Goal: Information Seeking & Learning: Find specific fact

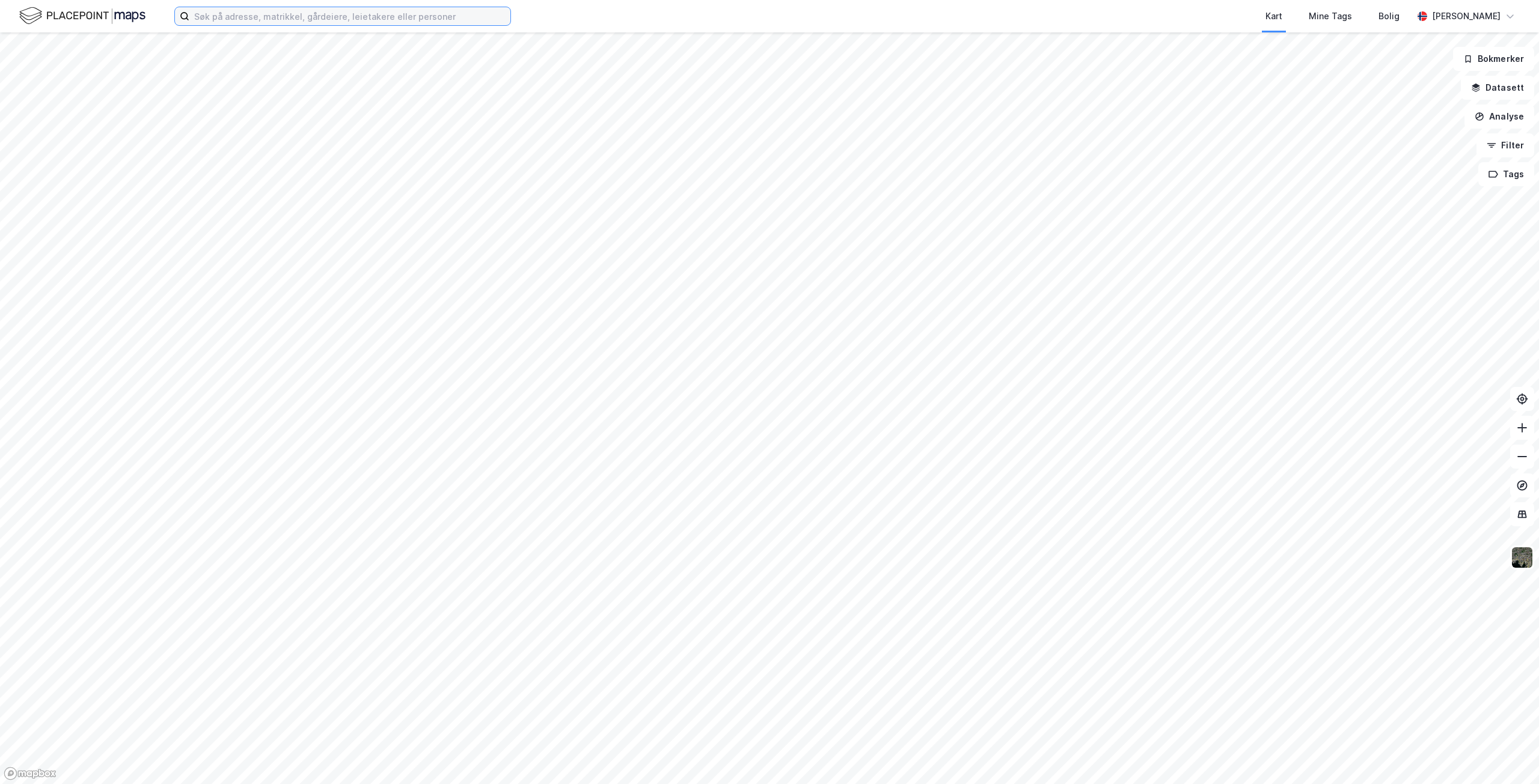
click at [433, 17] on input at bounding box center [350, 16] width 321 height 18
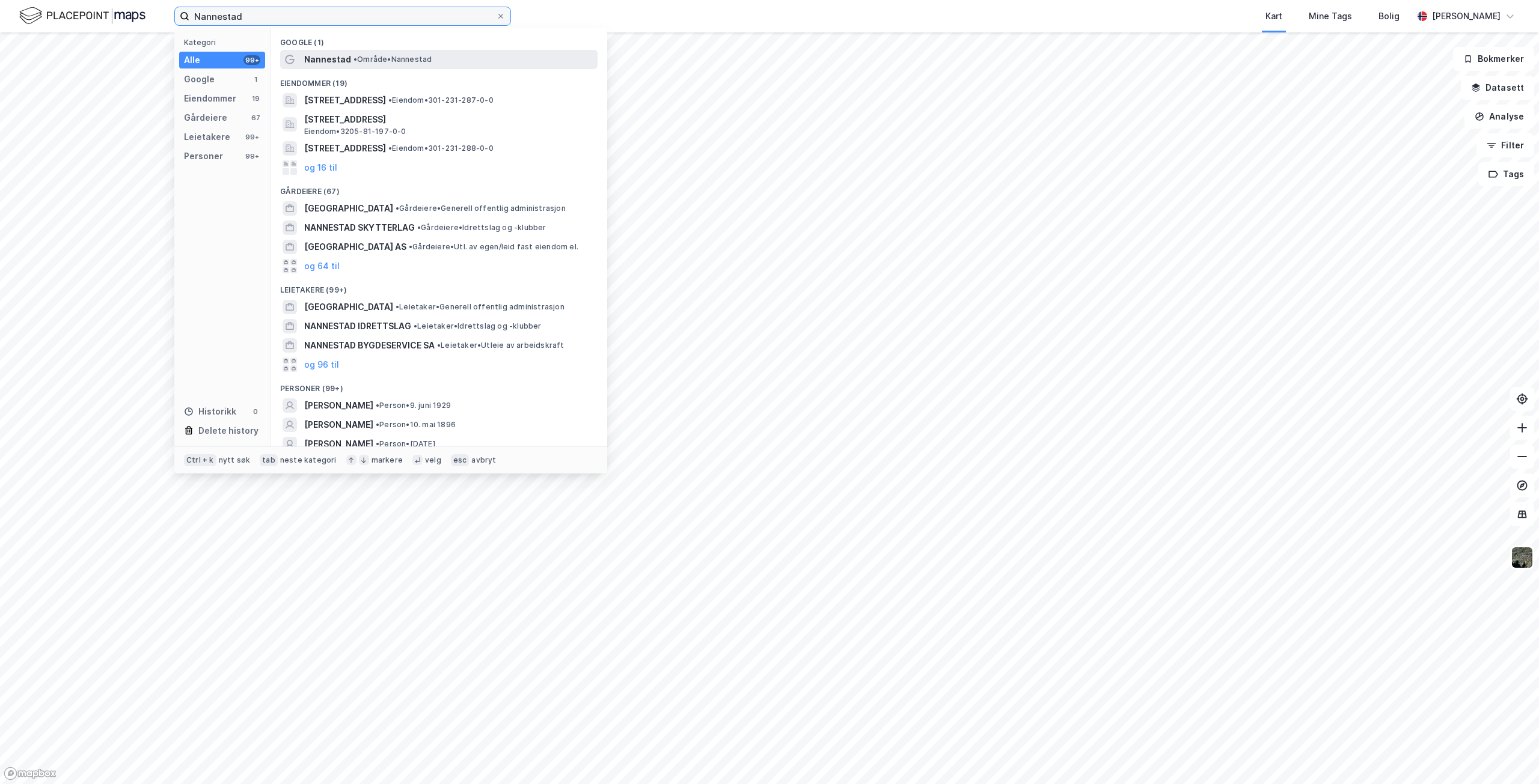
type input "Nannestad"
click at [369, 57] on span "• Område • [GEOGRAPHIC_DATA]" at bounding box center [393, 60] width 78 height 10
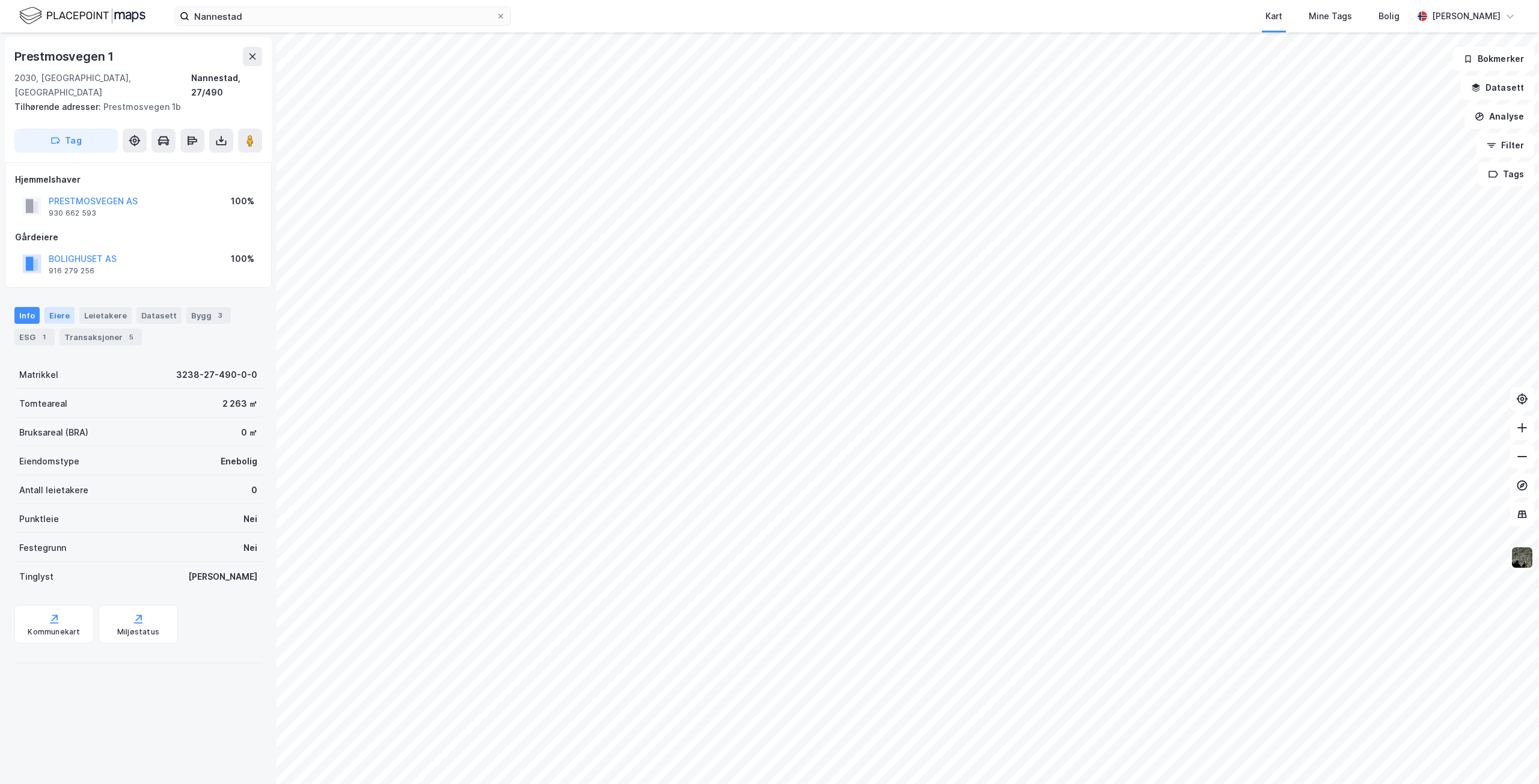
click at [65, 307] on div "Eiere" at bounding box center [60, 315] width 30 height 17
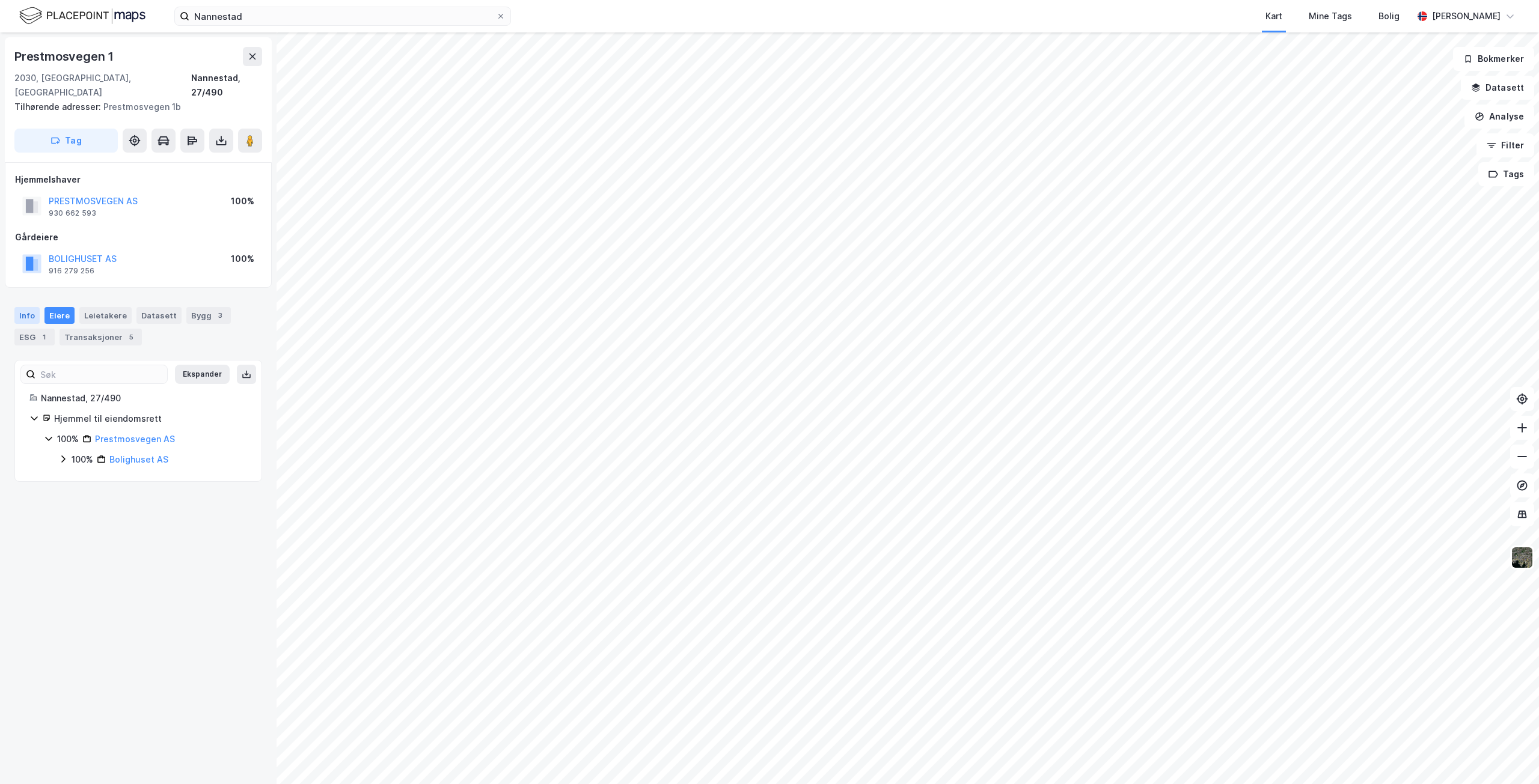
click at [32, 307] on div "Info" at bounding box center [27, 315] width 25 height 17
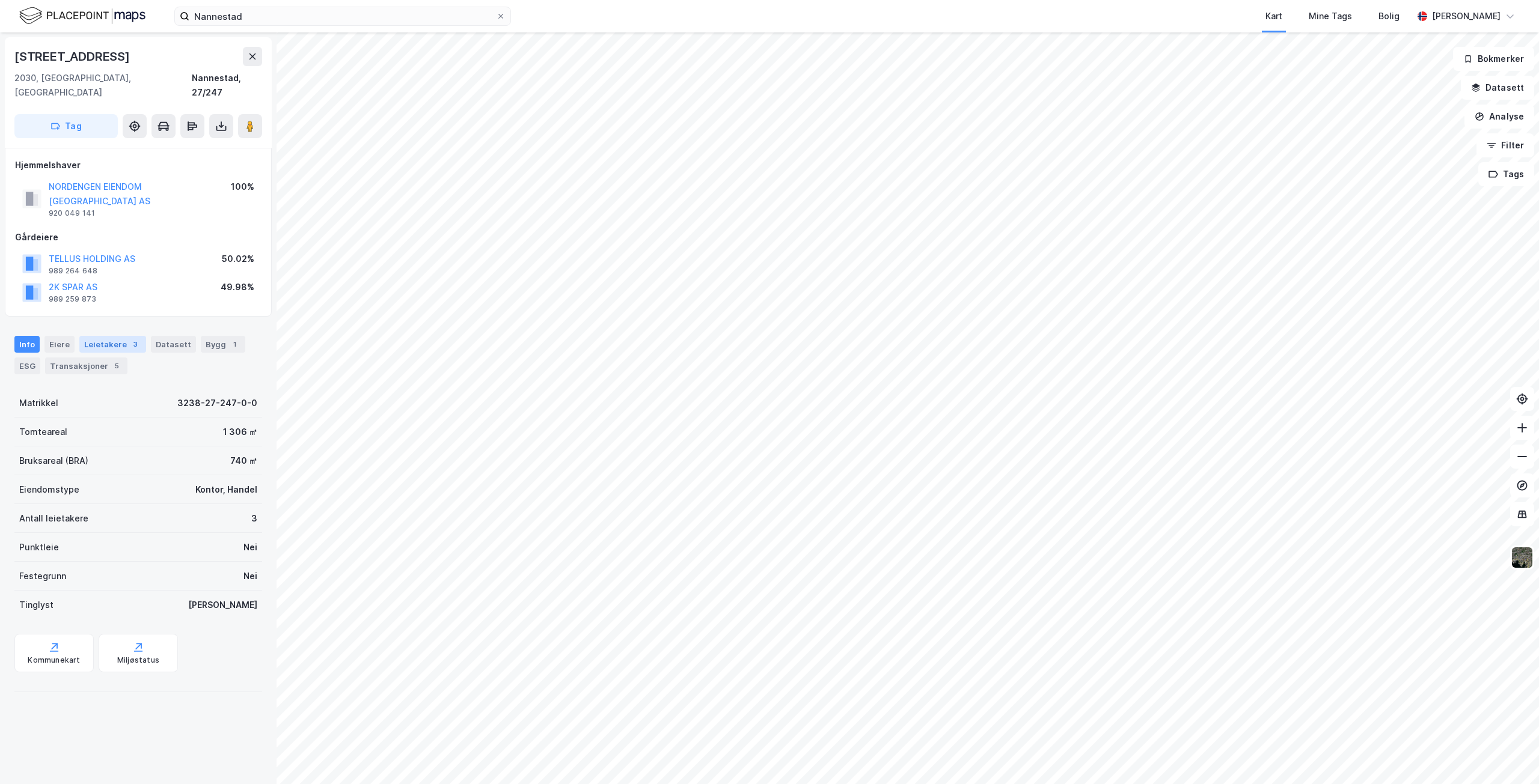
click at [115, 336] on div "Leietakere 3" at bounding box center [113, 344] width 67 height 17
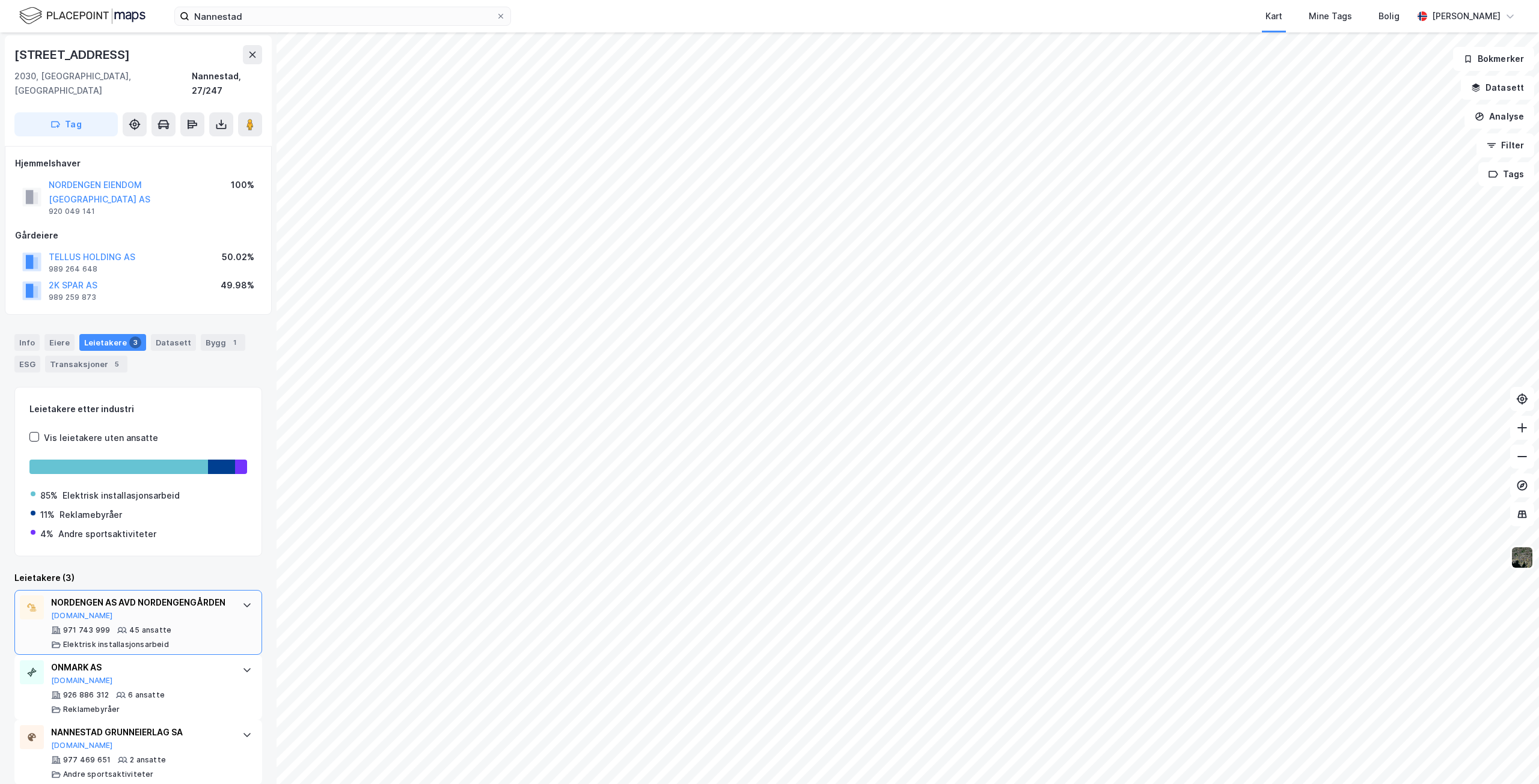
scroll to position [3, 0]
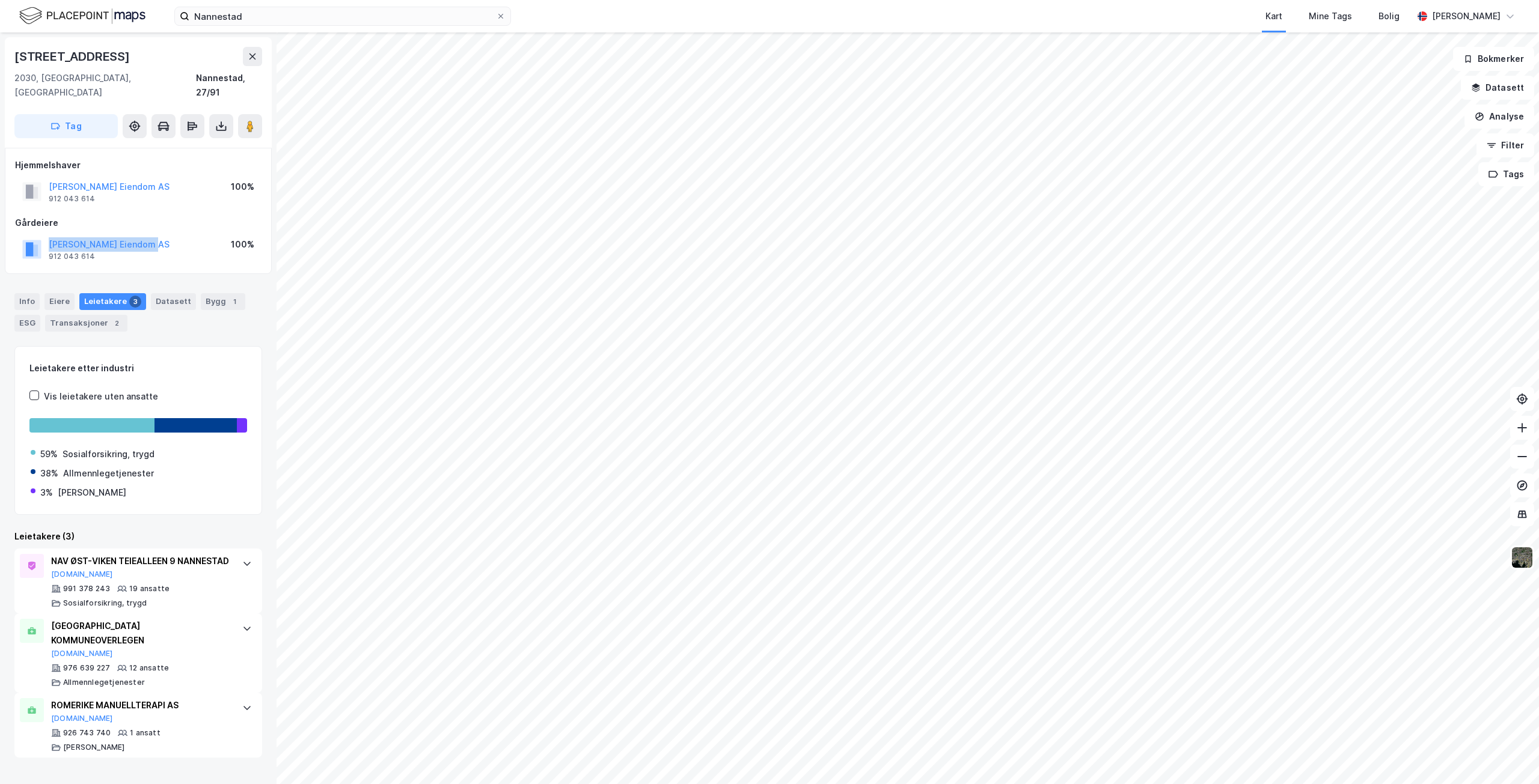
drag, startPoint x: 46, startPoint y: 230, endPoint x: 153, endPoint y: 237, distance: 107.2
click at [153, 237] on div "[PERSON_NAME] Eiendom AS 912 043 614 100%" at bounding box center [138, 249] width 247 height 29
copy button "[PERSON_NAME] Eiendom AS"
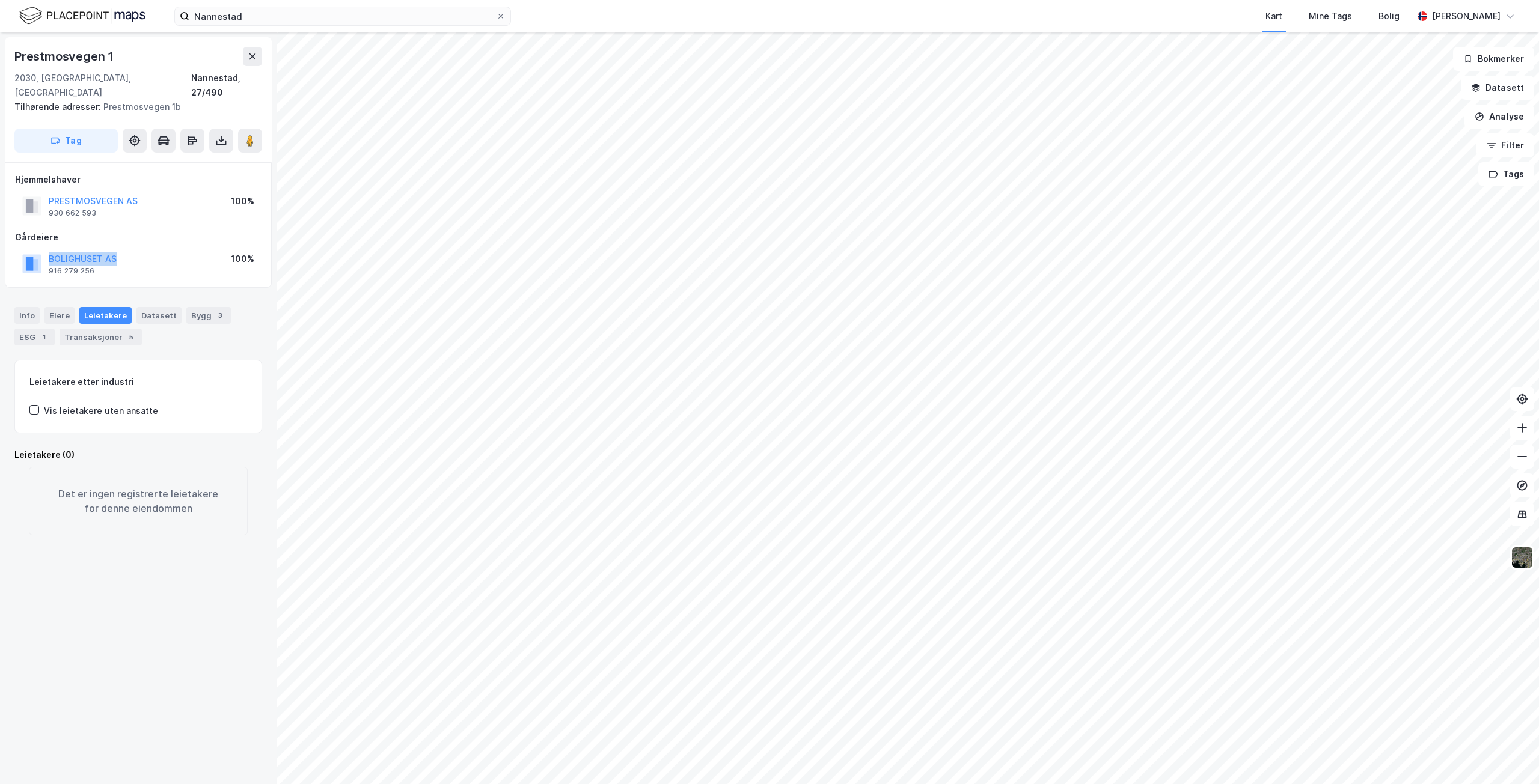
drag, startPoint x: 46, startPoint y: 242, endPoint x: 124, endPoint y: 248, distance: 78.2
click at [124, 249] on div "BOLIGHUSET AS 916 279 256 100%" at bounding box center [138, 264] width 247 height 29
copy button "BOLIGHUSET AS"
click at [694, 784] on html "Nannestad Kart Mine Tags Bolig [PERSON_NAME] Prestmosvegen 1 2030, [GEOGRAPHIC_…" at bounding box center [769, 392] width 1539 height 784
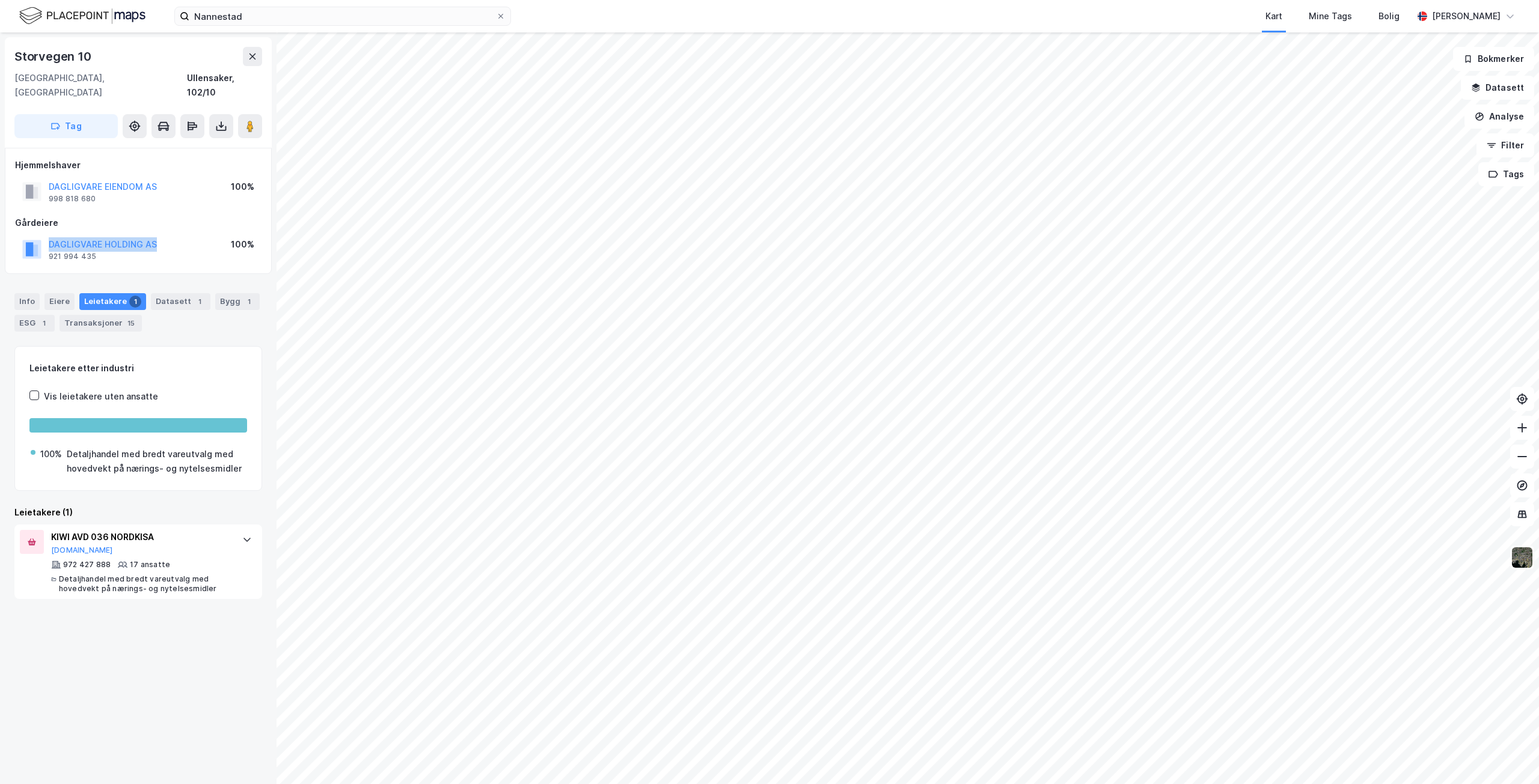
drag, startPoint x: 48, startPoint y: 229, endPoint x: 158, endPoint y: 235, distance: 110.2
click at [158, 235] on div "DAGLIGVARE HOLDING AS 921 994 435 100%" at bounding box center [138, 249] width 247 height 29
copy button "DAGLIGVARE HOLDING AS"
